Goal: Task Accomplishment & Management: Manage account settings

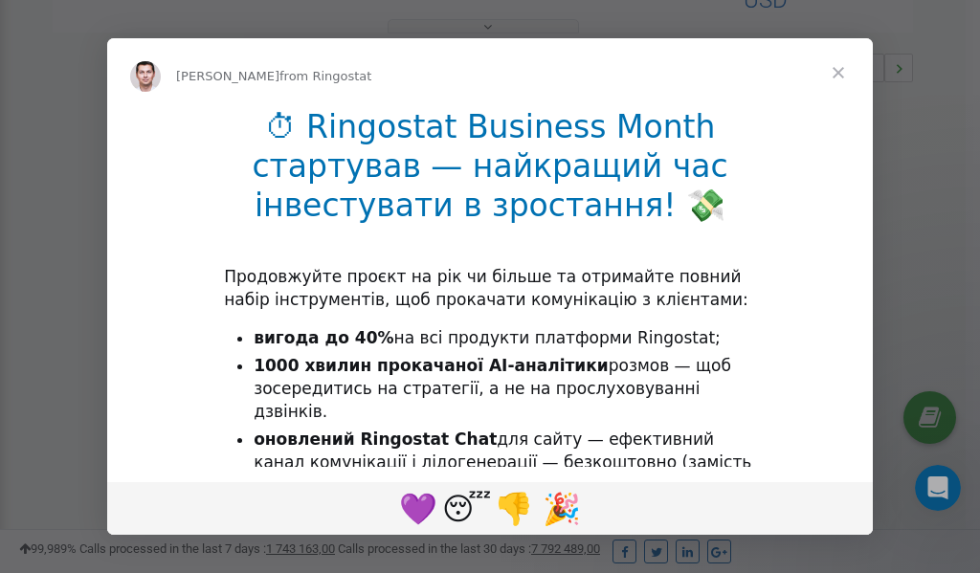
click at [842, 70] on span "Close" at bounding box center [838, 72] width 69 height 69
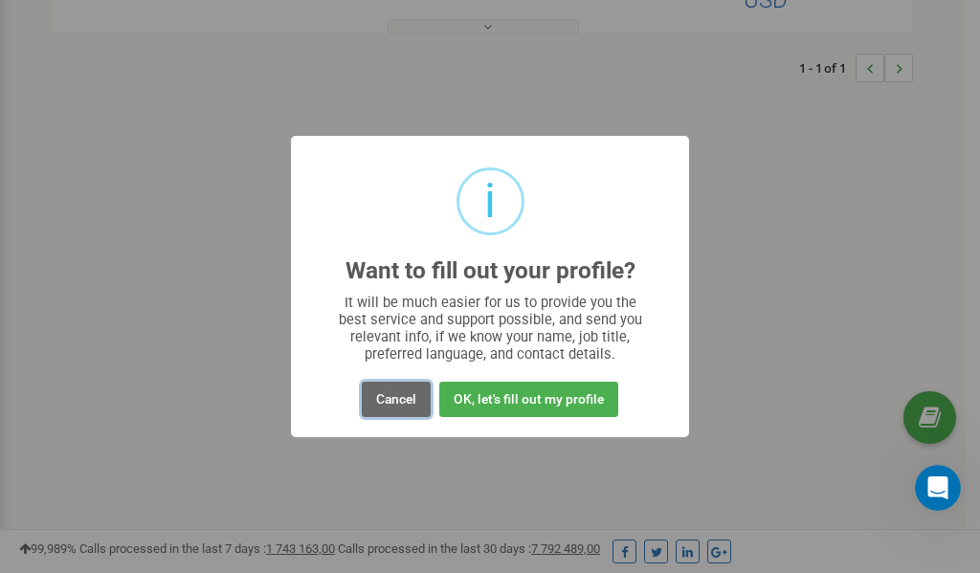
click at [399, 400] on button "Cancel" at bounding box center [396, 399] width 69 height 35
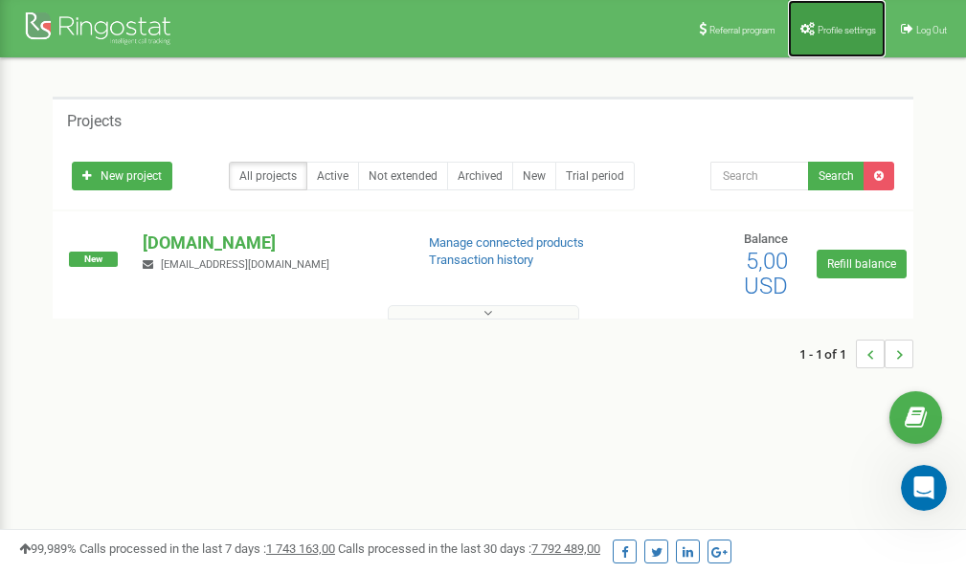
click at [830, 26] on span "Profile settings" at bounding box center [846, 30] width 58 height 11
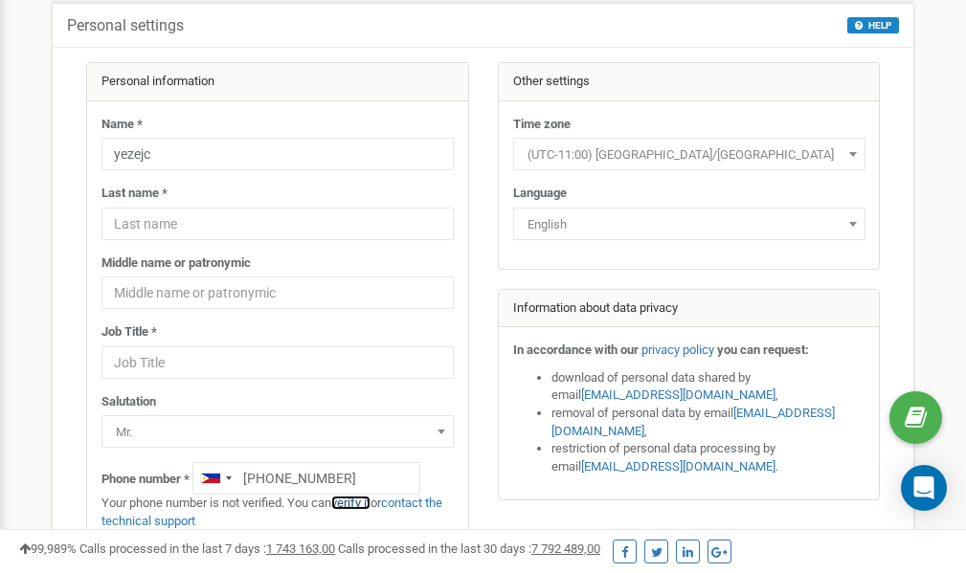
click at [356, 503] on link "verify it" at bounding box center [350, 503] width 39 height 14
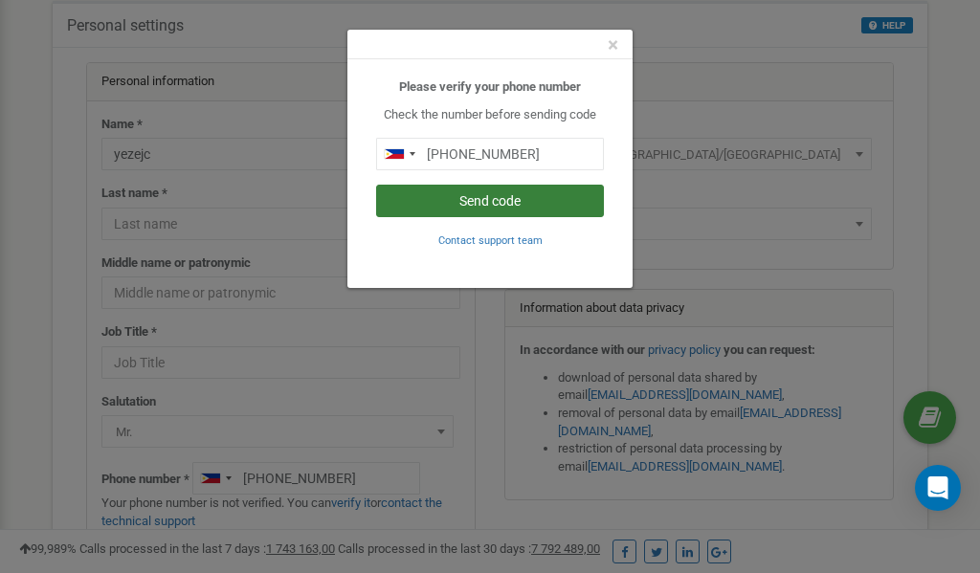
click at [495, 203] on button "Send code" at bounding box center [490, 201] width 228 height 33
